Goal: Information Seeking & Learning: Learn about a topic

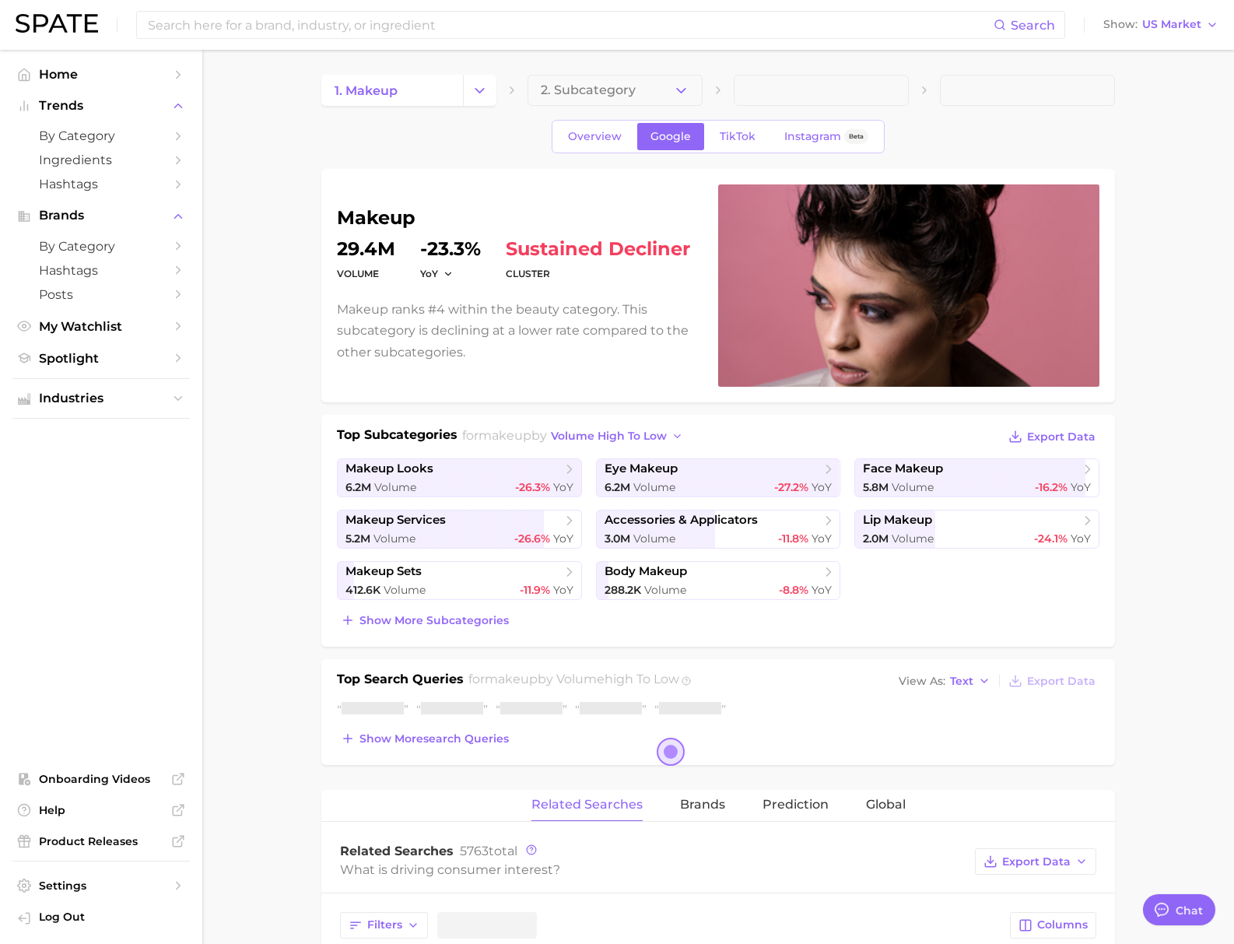
type textarea "x"
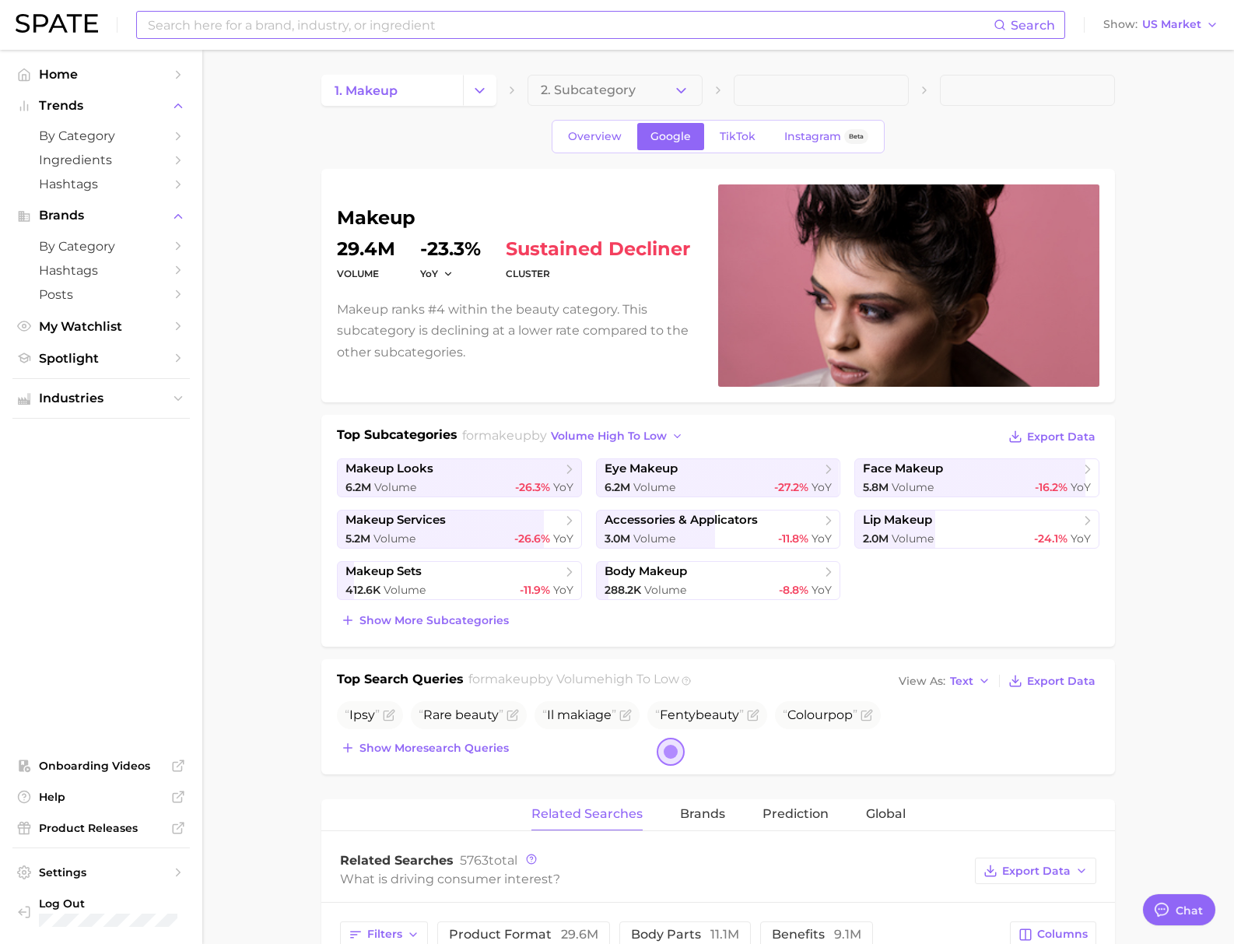
click at [334, 29] on input at bounding box center [569, 25] width 847 height 26
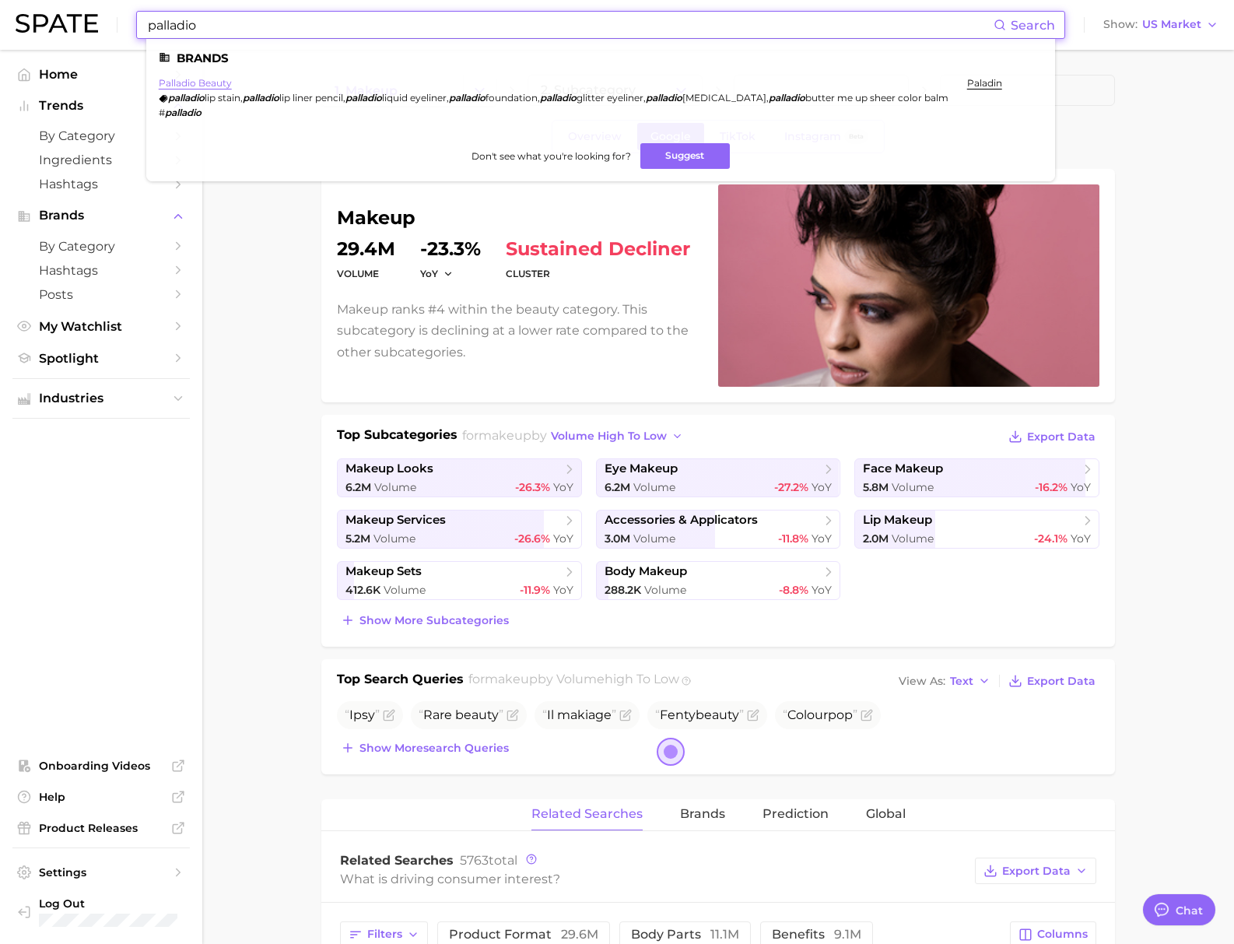
type input "palladio"
click at [203, 83] on link "palladio beauty" at bounding box center [195, 83] width 73 height 12
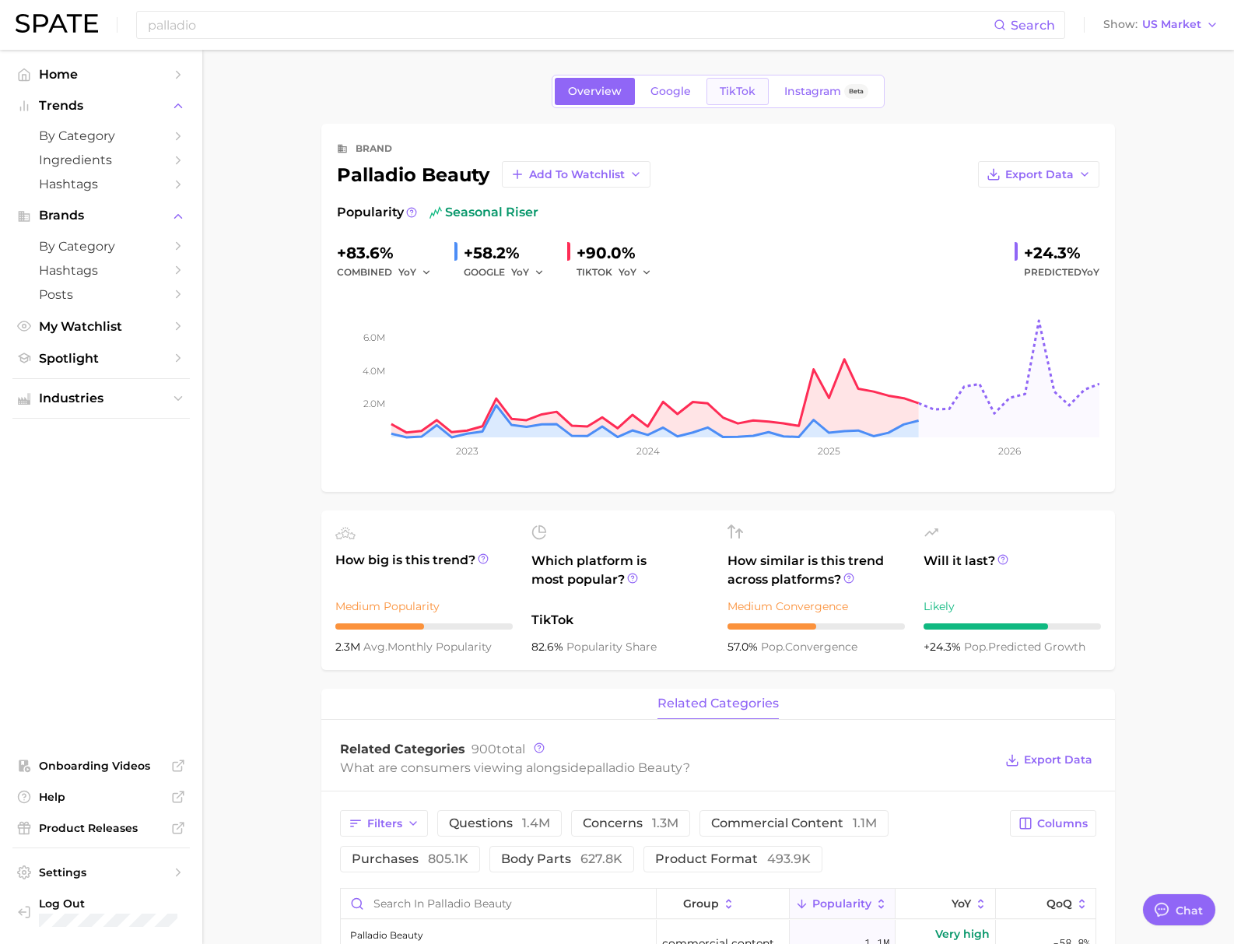
click at [755, 85] on link "TikTok" at bounding box center [737, 91] width 62 height 27
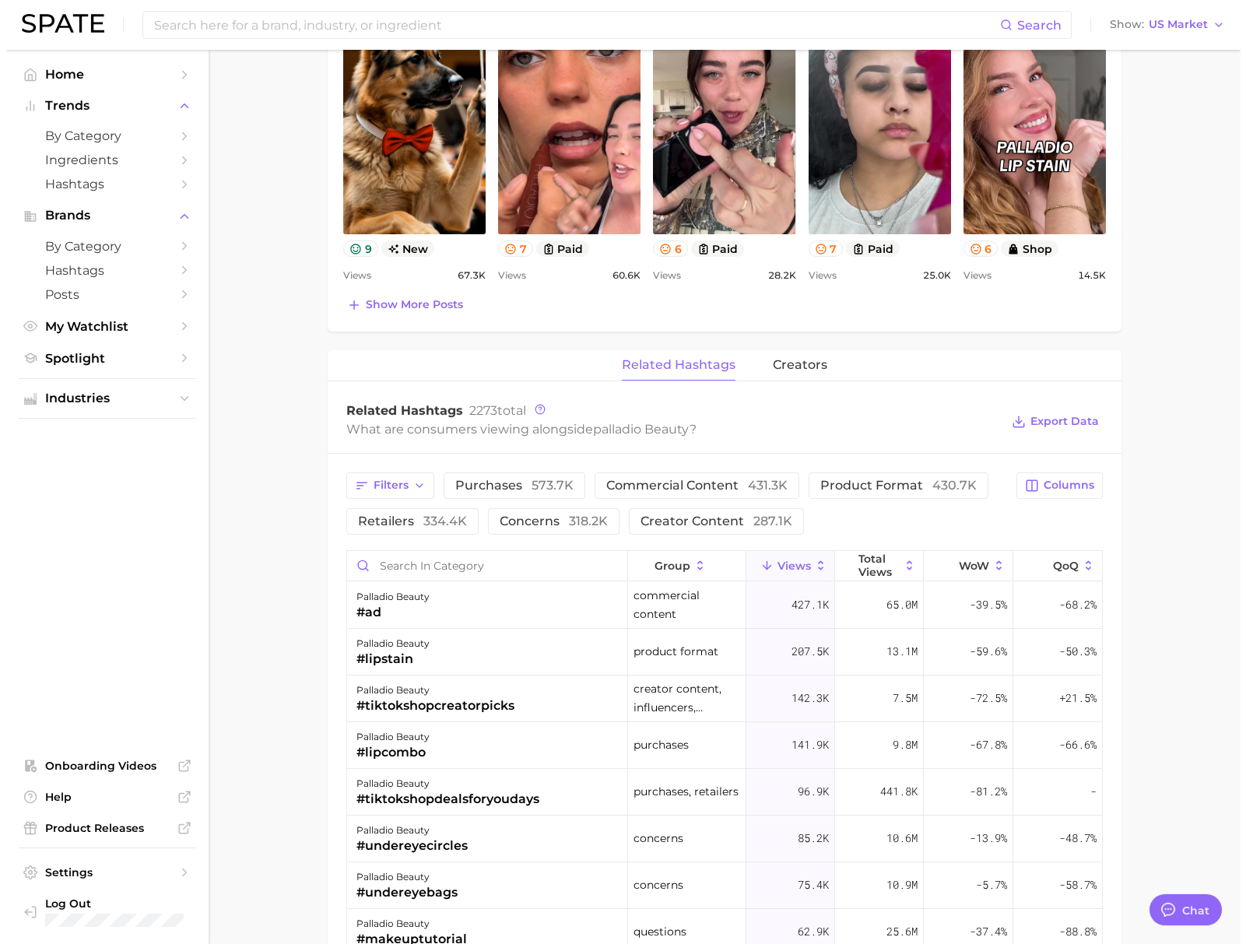
scroll to position [1156, 0]
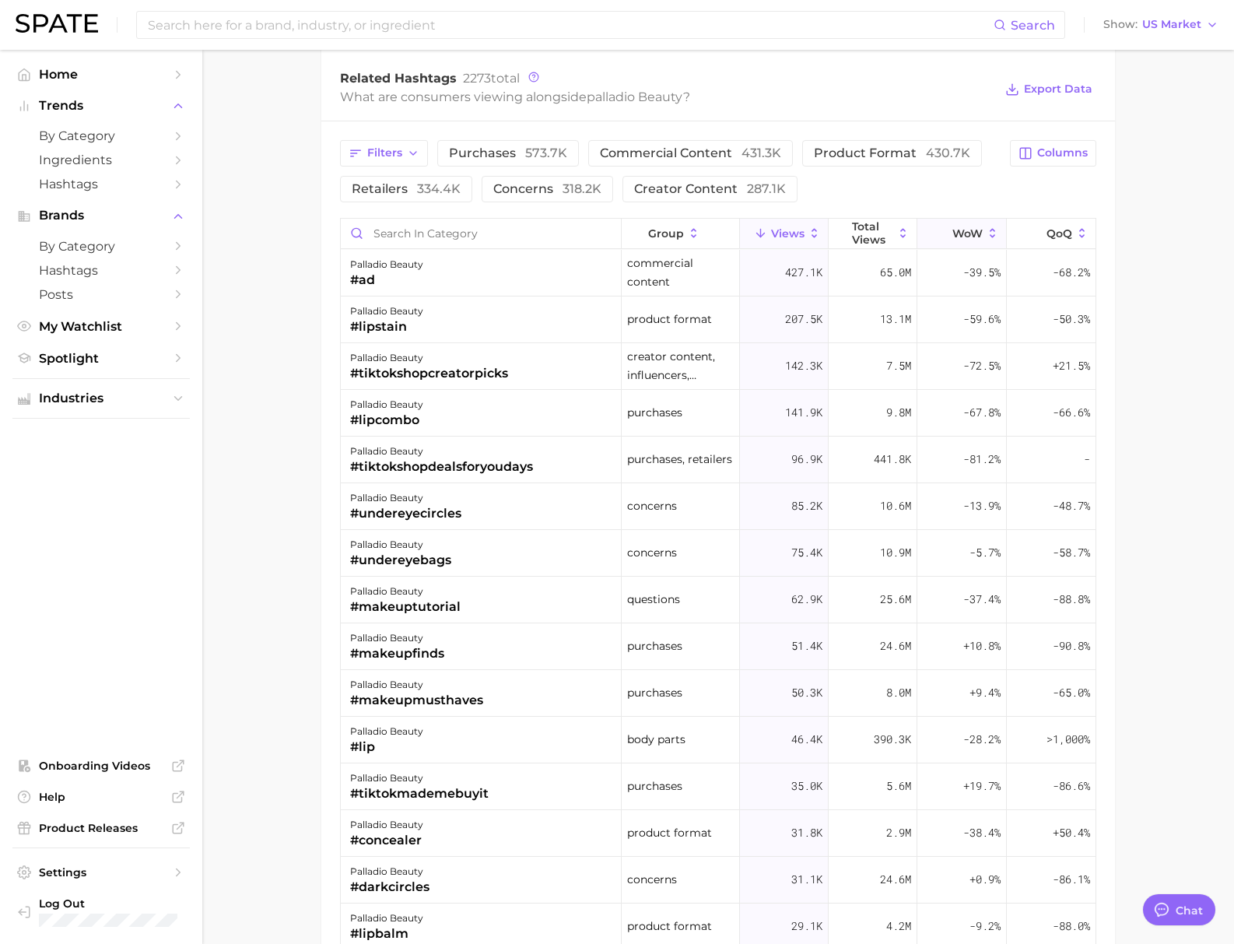
click at [964, 233] on span "WoW" at bounding box center [967, 233] width 30 height 12
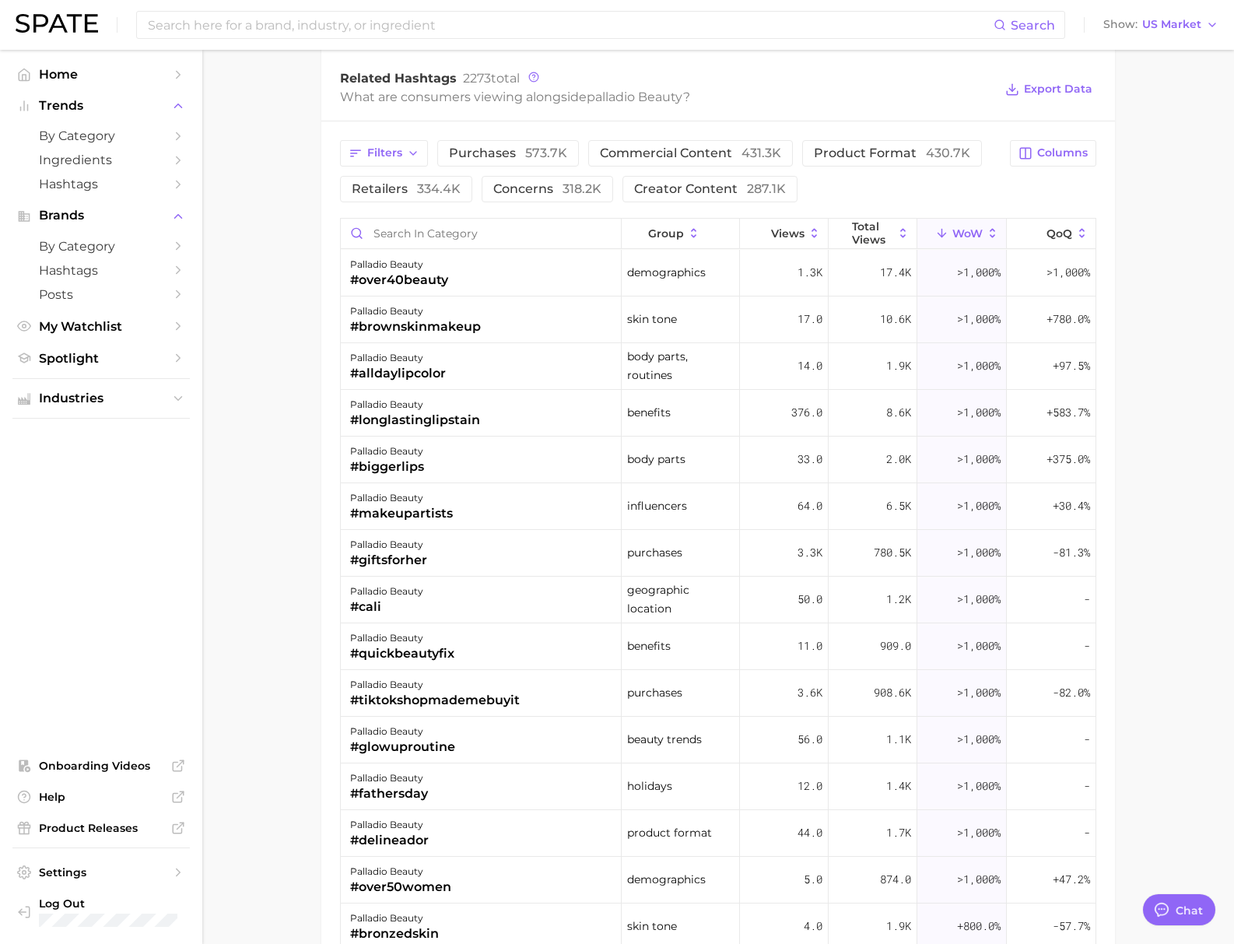
click at [1178, 324] on main "Overview Google TikTok Instagram Beta brand palladio beauty Add to Watchlist Ex…" at bounding box center [718, 76] width 1032 height 2364
click at [408, 275] on div "#over40beauty" at bounding box center [399, 280] width 98 height 19
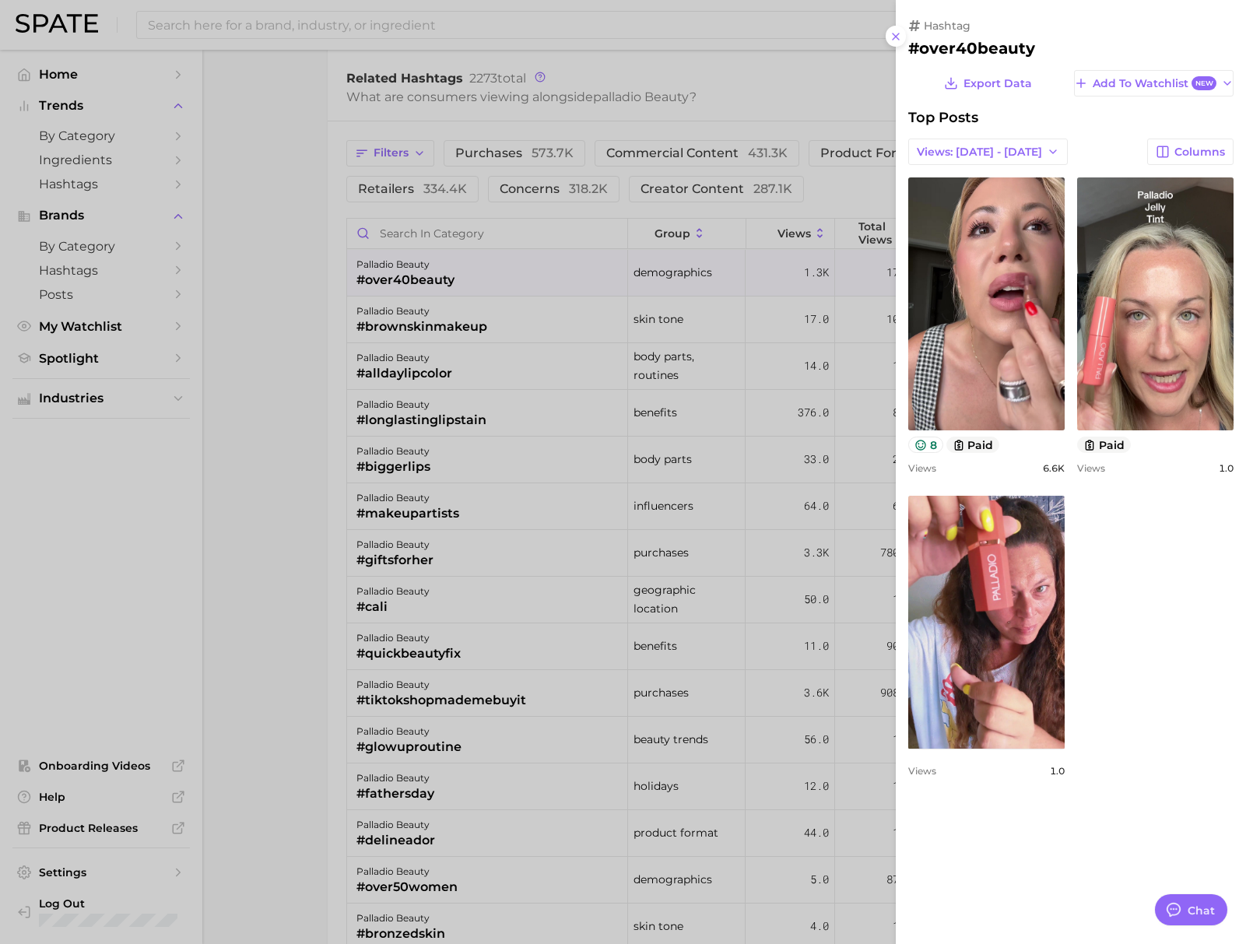
scroll to position [0, 0]
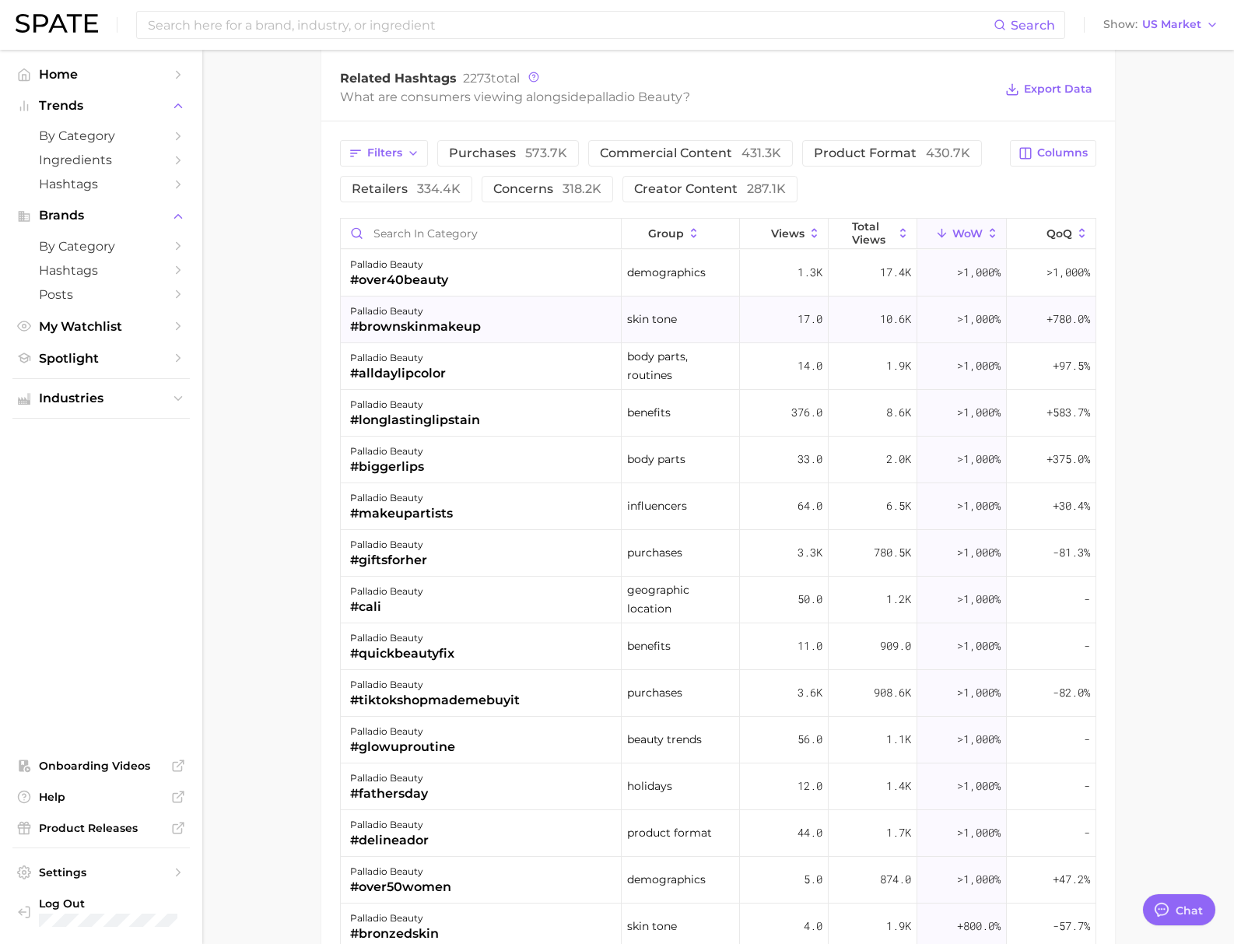
click at [455, 318] on div "#brownskinmakeup" at bounding box center [415, 326] width 131 height 19
click at [406, 368] on div "#alldaylipcolor" at bounding box center [398, 373] width 96 height 19
